Goal: Information Seeking & Learning: Learn about a topic

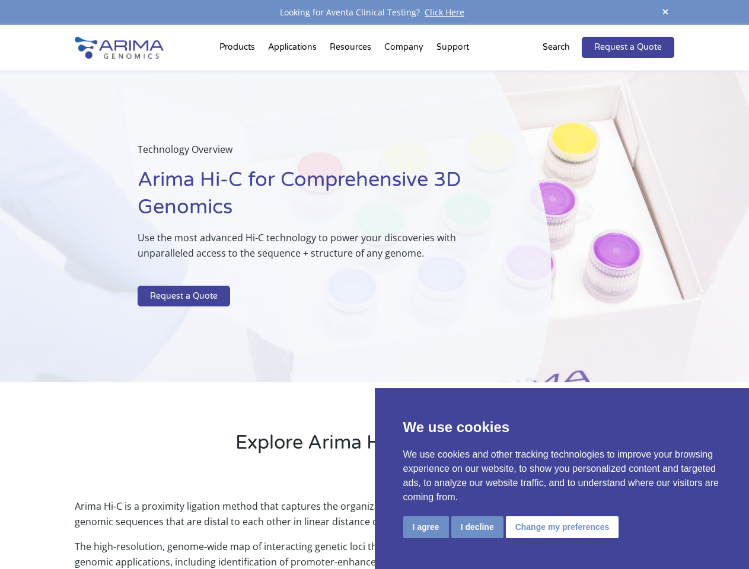
click at [374, 285] on p at bounding box center [315, 277] width 354 height 15
click at [426, 527] on button "I agree" at bounding box center [426, 527] width 46 height 22
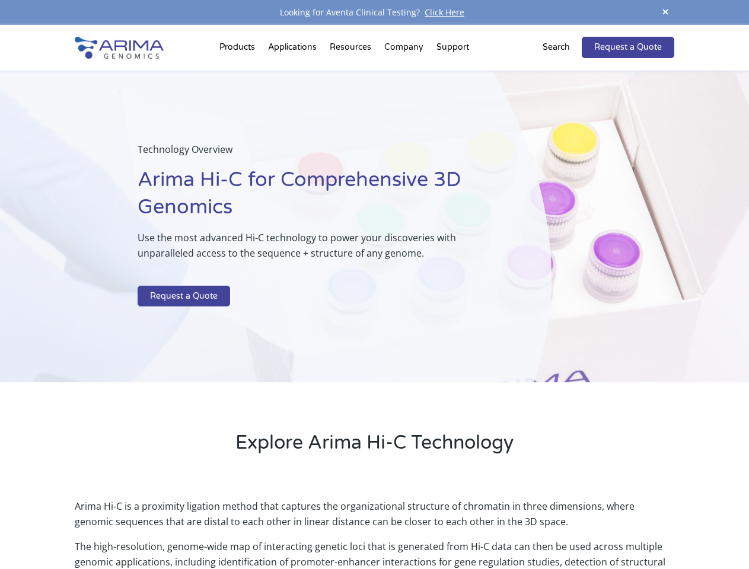
click at [477, 527] on p "Arima Hi-C is a proximity ligation method that captures the organizational stru…" at bounding box center [374, 519] width 599 height 40
click at [560, 527] on p "Arima Hi-C is a proximity ligation method that captures the organizational stru…" at bounding box center [374, 519] width 599 height 40
click at [665, 12] on span at bounding box center [665, 13] width 18 height 16
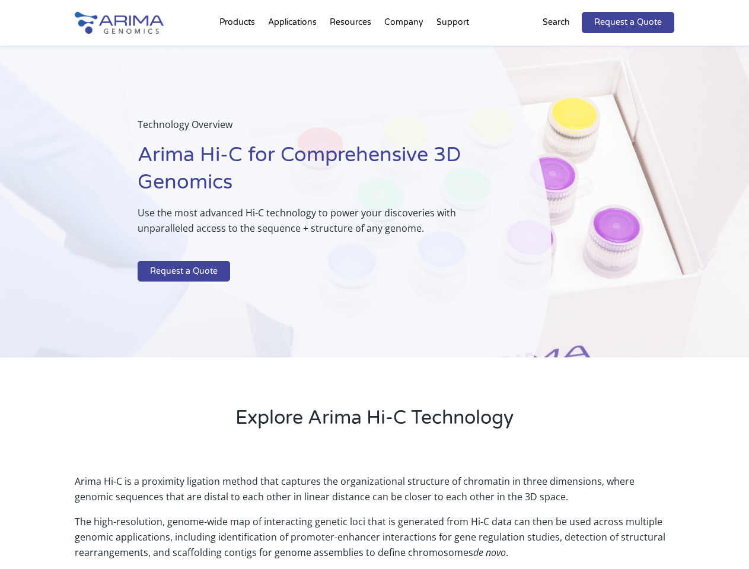
click at [374, 297] on div "Technology Overview Arima Hi-C for Comprehensive 3D Genomics Use the most advan…" at bounding box center [275, 202] width 551 height 312
click at [239, 50] on div "Technology Overview Arima Hi-C for Comprehensive 3D Genomics Use the most advan…" at bounding box center [275, 202] width 551 height 312
click at [352, 50] on div "Technology Overview Arima Hi-C for Comprehensive 3D Genomics Use the most advan…" at bounding box center [275, 202] width 551 height 312
click at [404, 50] on div "Technology Overview Arima Hi-C for Comprehensive 3D Genomics Use the most advan…" at bounding box center [275, 202] width 551 height 312
click at [452, 50] on div "Technology Overview Arima Hi-C for Comprehensive 3D Genomics Use the most advan…" at bounding box center [275, 202] width 551 height 312
